Goal: Check status: Check status

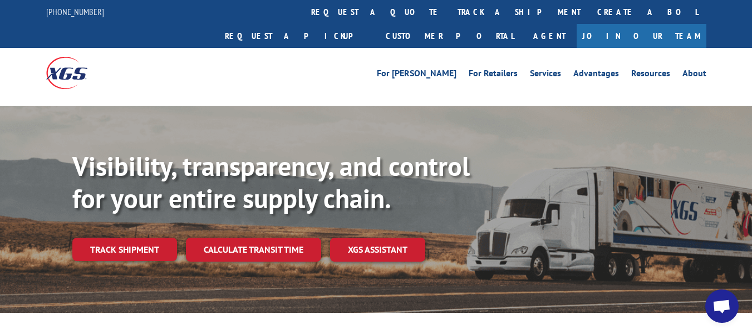
click at [147, 48] on div "[PHONE_NUMBER] request a quote track a shipment Create a BOL Request a pickup C…" at bounding box center [376, 24] width 660 height 48
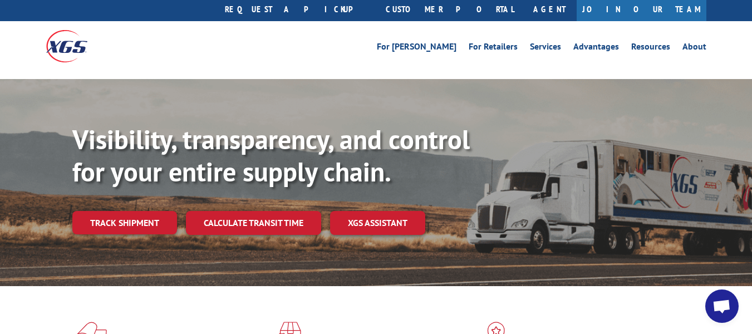
scroll to position [19, 0]
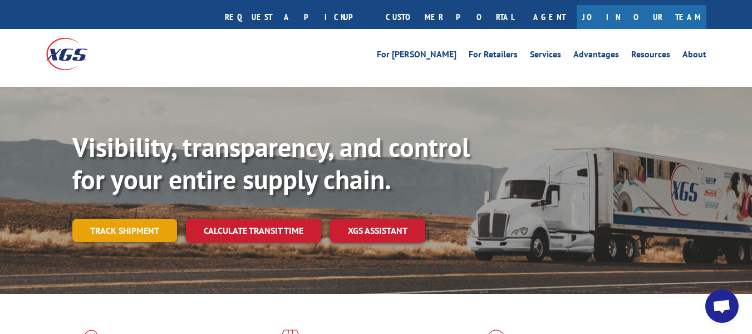
click at [117, 219] on link "Track shipment" at bounding box center [124, 230] width 105 height 23
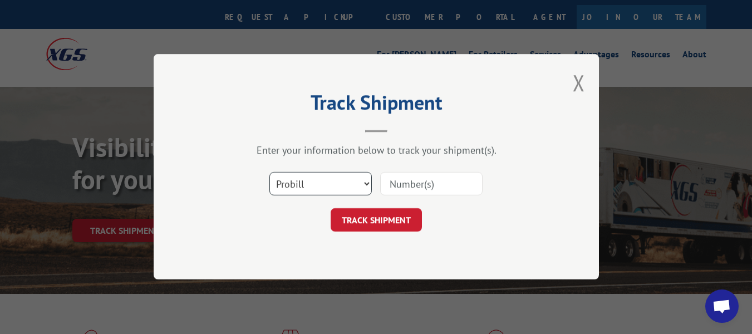
click at [319, 180] on select "Select category... Probill BOL PO" at bounding box center [321, 184] width 102 height 23
select select "po"
click at [270, 173] on select "Select category... Probill BOL PO" at bounding box center [321, 184] width 102 height 23
click at [415, 185] on input at bounding box center [431, 184] width 102 height 23
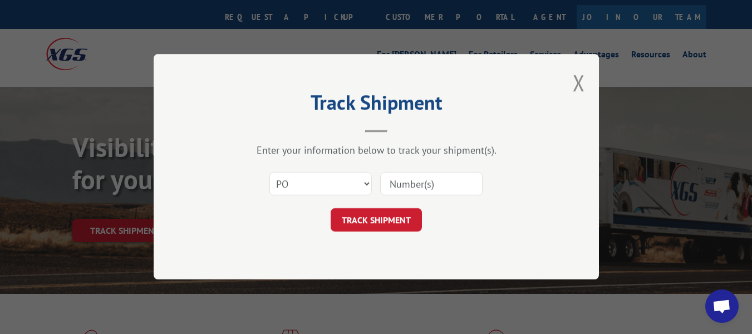
type input "08476717"
click at [386, 221] on button "TRACK SHIPMENT" at bounding box center [376, 220] width 91 height 23
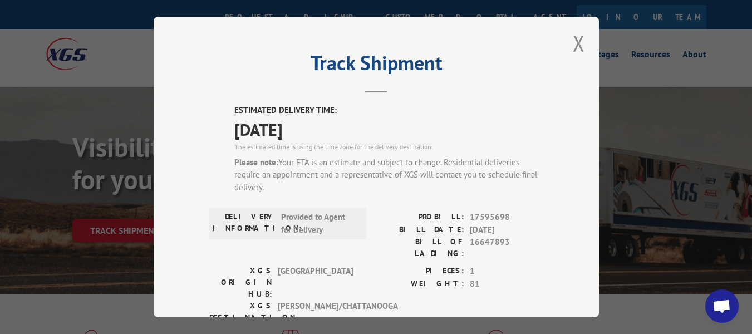
scroll to position [0, 0]
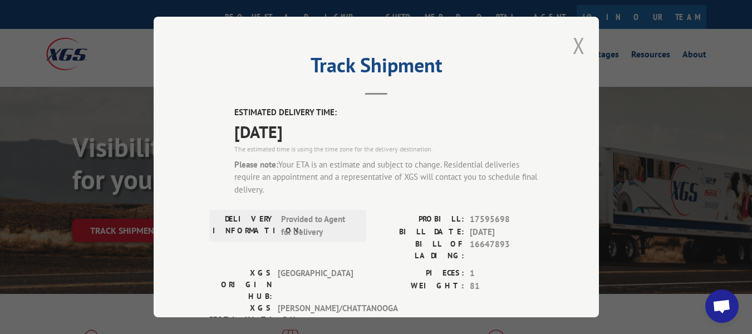
click at [573, 38] on button "Close modal" at bounding box center [579, 46] width 12 height 30
